Goal: Check status: Check status

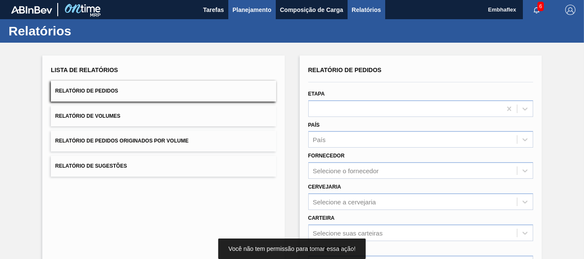
click at [248, 6] on span "Planejamento" at bounding box center [251, 10] width 39 height 10
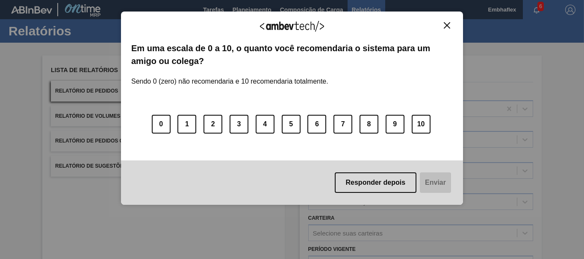
click at [447, 21] on div "Agradecemos seu feedback! Em uma escala de 0 a 10, o quanto você recomendaria o…" at bounding box center [292, 109] width 342 height 194
click at [438, 29] on div "Agradecemos seu feedback!" at bounding box center [291, 32] width 321 height 20
click at [446, 26] on img "Close" at bounding box center [446, 25] width 6 height 6
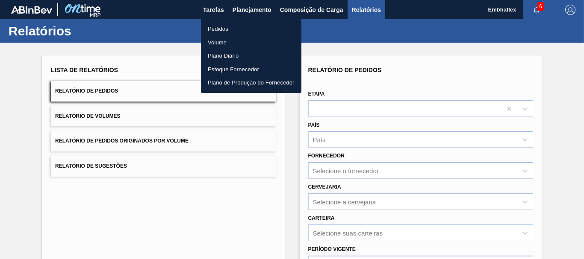
click at [218, 31] on li "Pedidos" at bounding box center [251, 29] width 100 height 14
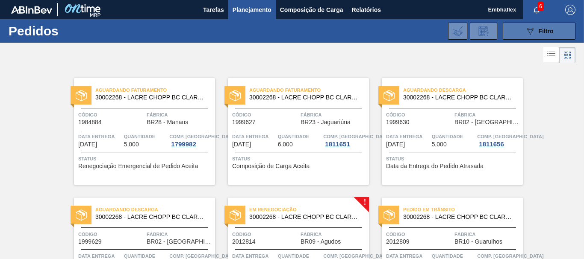
click at [525, 23] on button "089F7B8B-B2A5-4AFE-B5C0-19BA573D28AC Filtro" at bounding box center [538, 31] width 73 height 17
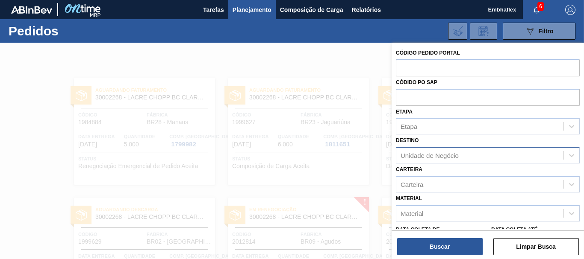
click at [441, 157] on div "Unidade de Negócio" at bounding box center [429, 155] width 58 height 7
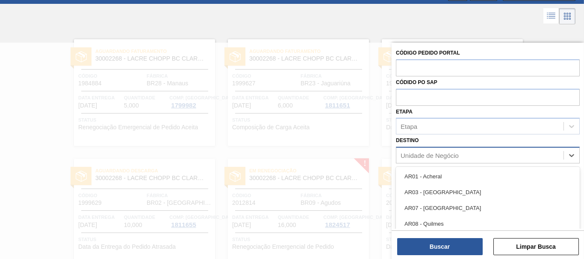
scroll to position [39, 0]
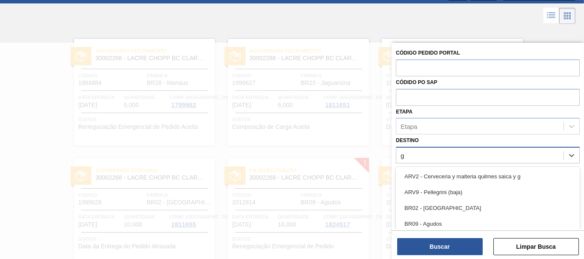
type input "gu"
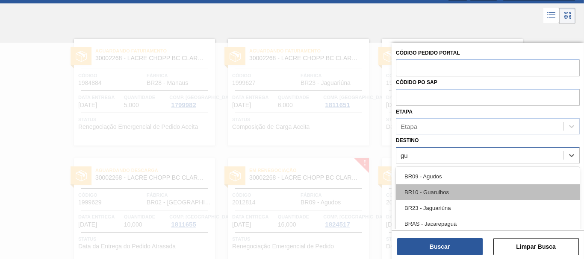
click at [443, 194] on div "BR10 - Guarulhos" at bounding box center [488, 193] width 184 height 16
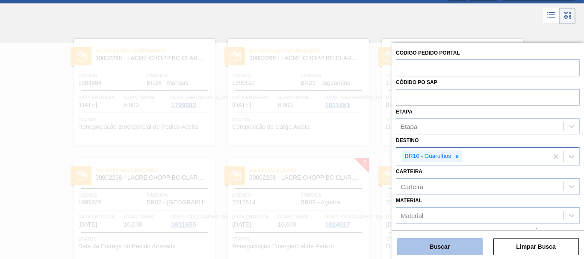
click at [452, 241] on button "Buscar" at bounding box center [439, 246] width 85 height 17
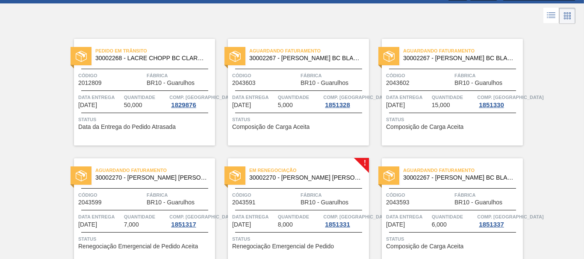
click at [563, 166] on div "Pedido [PERSON_NAME] 30002268 - [PERSON_NAME] [PERSON_NAME] AF IN65 Código 2012…" at bounding box center [292, 205] width 584 height 359
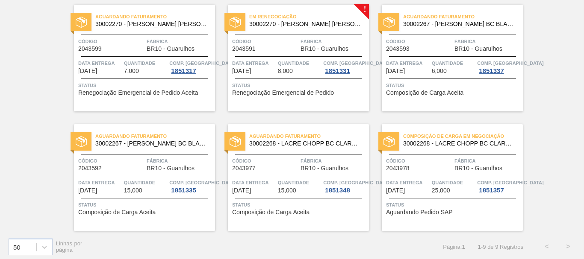
scroll to position [197, 0]
